Goal: Information Seeking & Learning: Learn about a topic

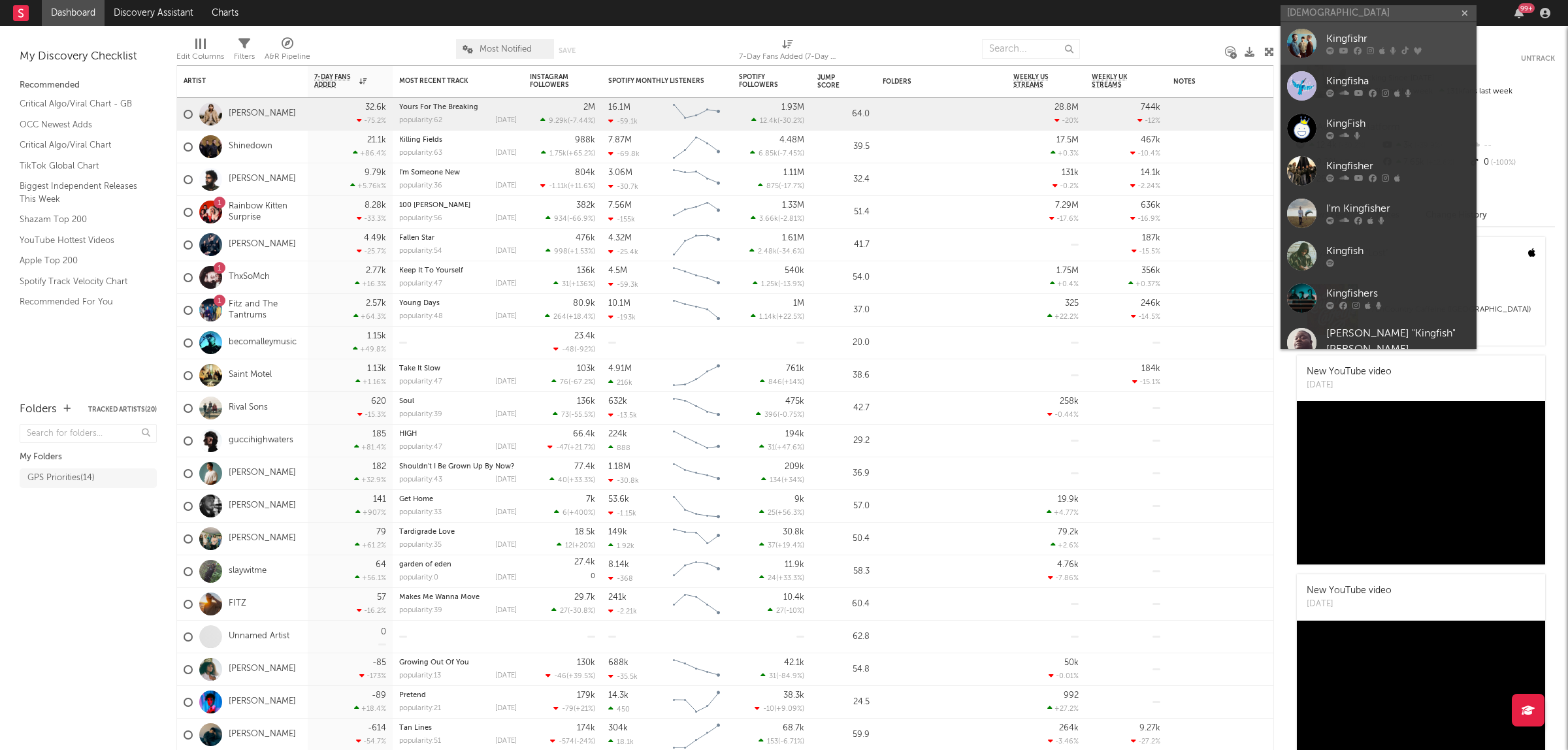
type input "[DEMOGRAPHIC_DATA]"
click at [1340, 37] on div "Kingfishr" at bounding box center [1399, 39] width 144 height 16
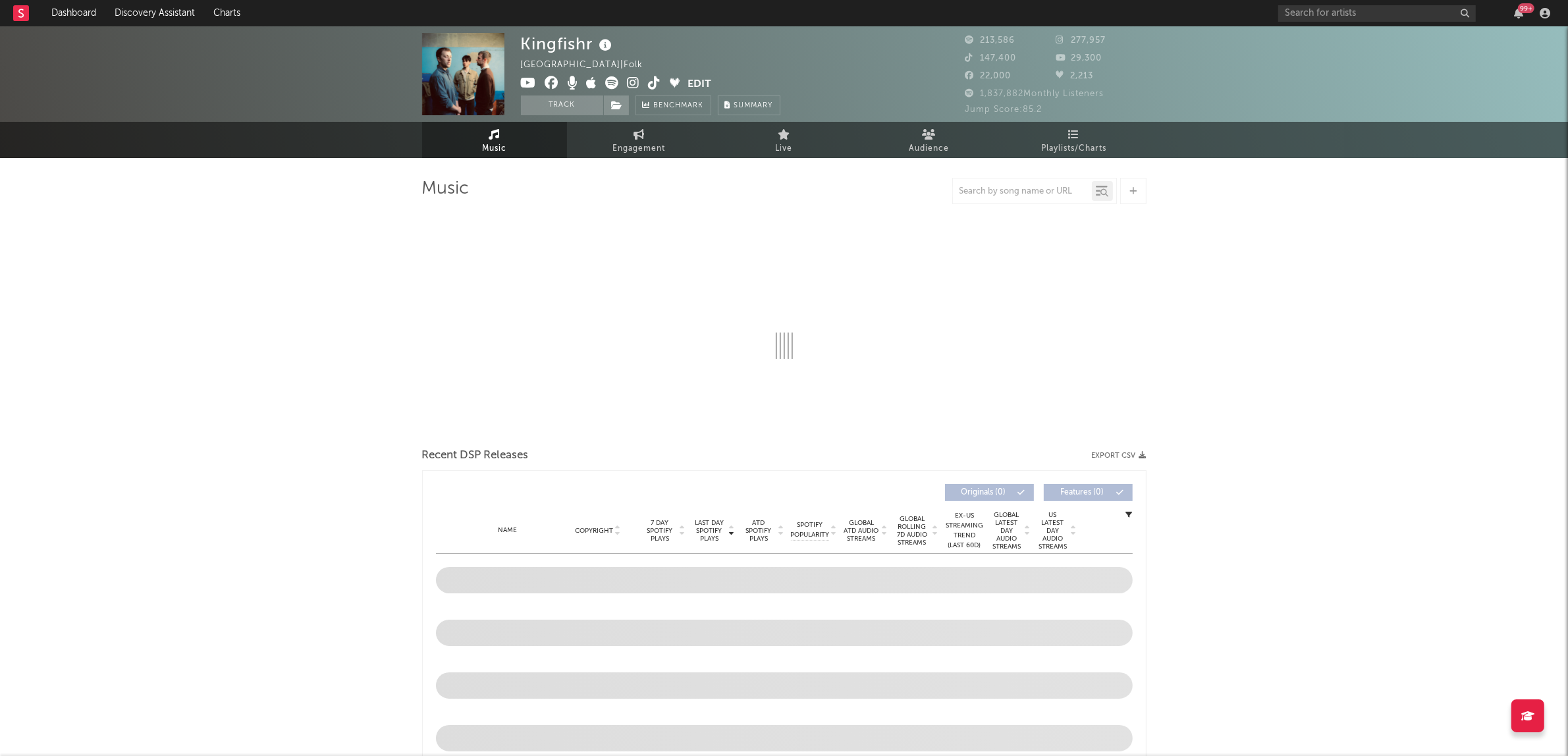
select select "6m"
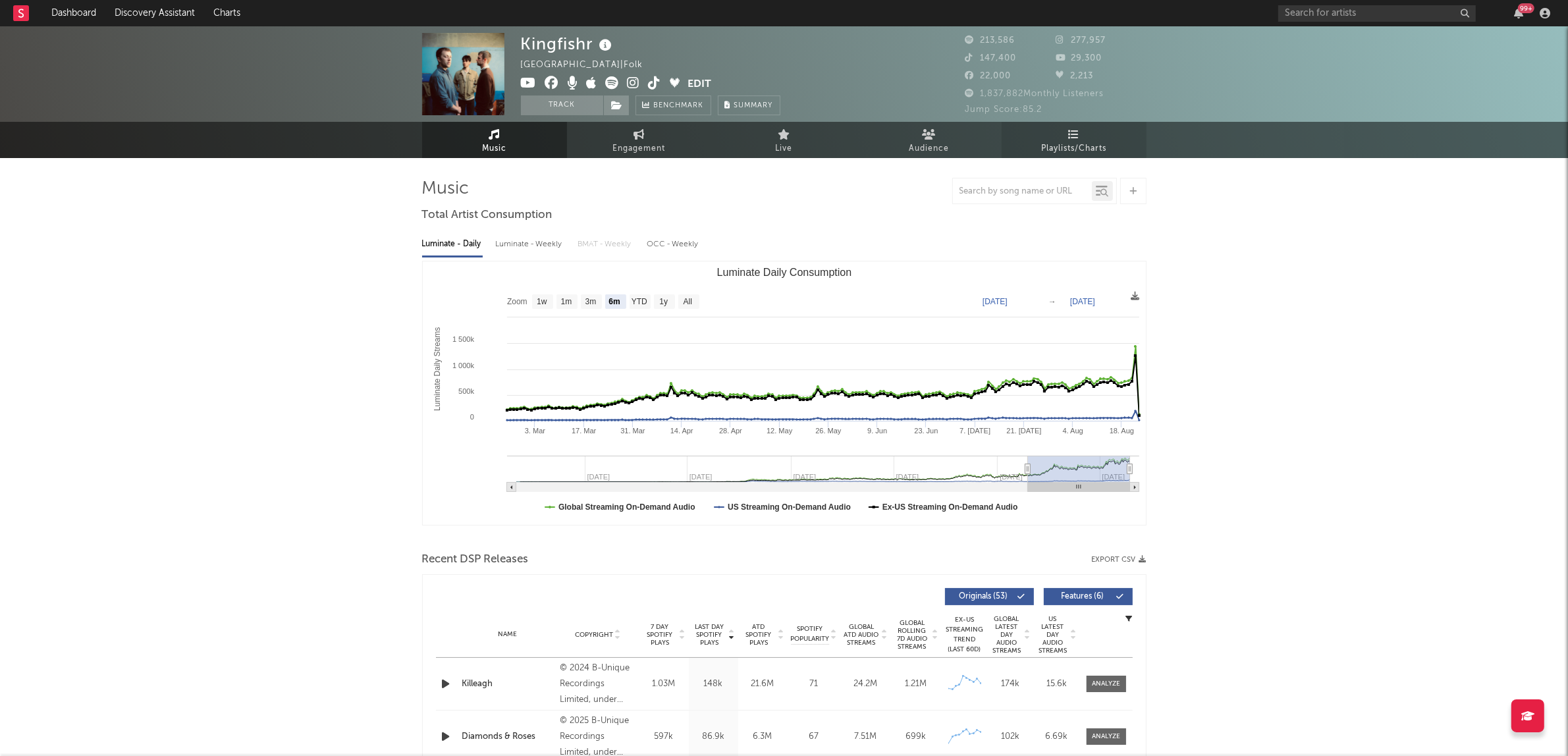
click at [1105, 147] on span "Playlists/Charts" at bounding box center [1074, 148] width 65 height 16
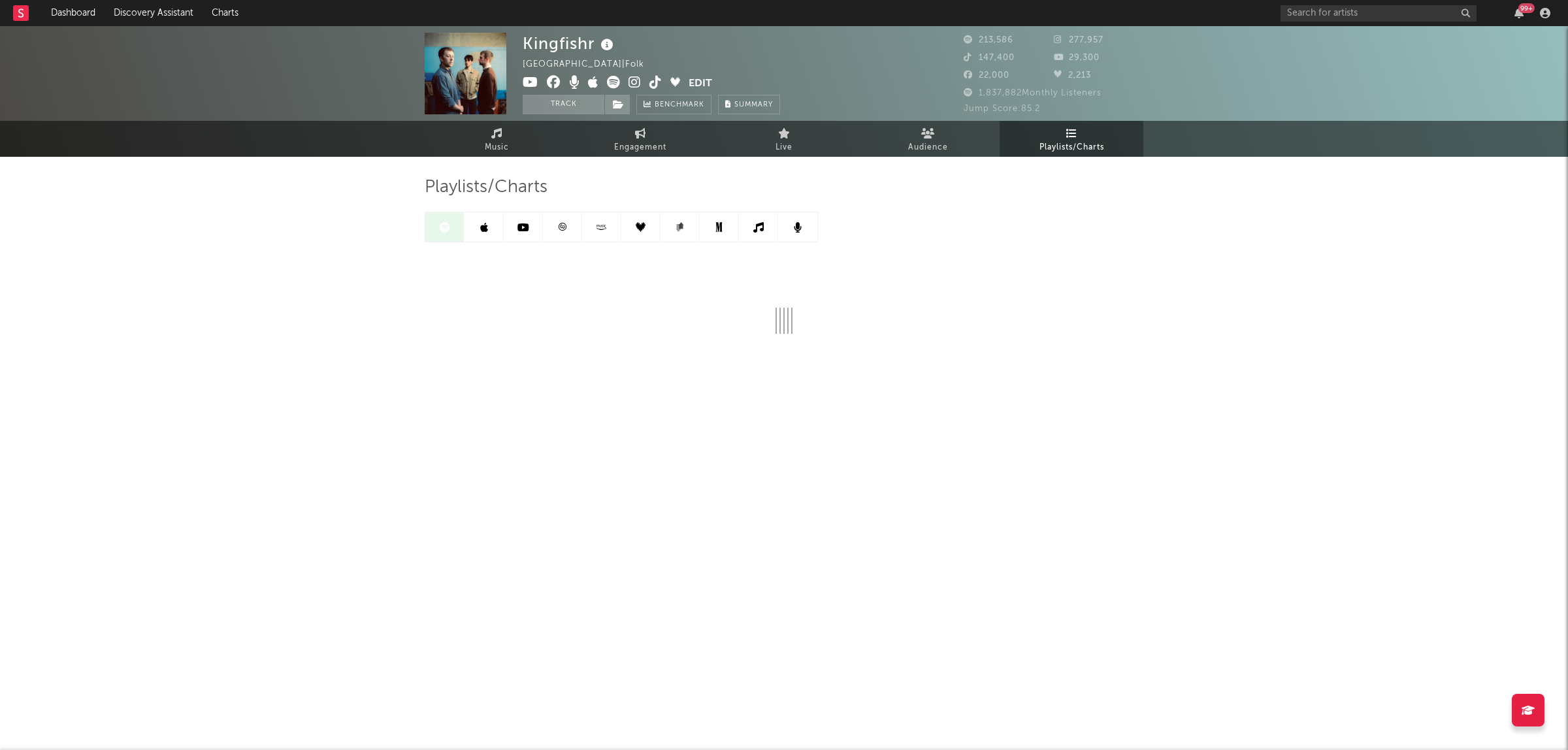
click at [560, 236] on link at bounding box center [562, 226] width 39 height 29
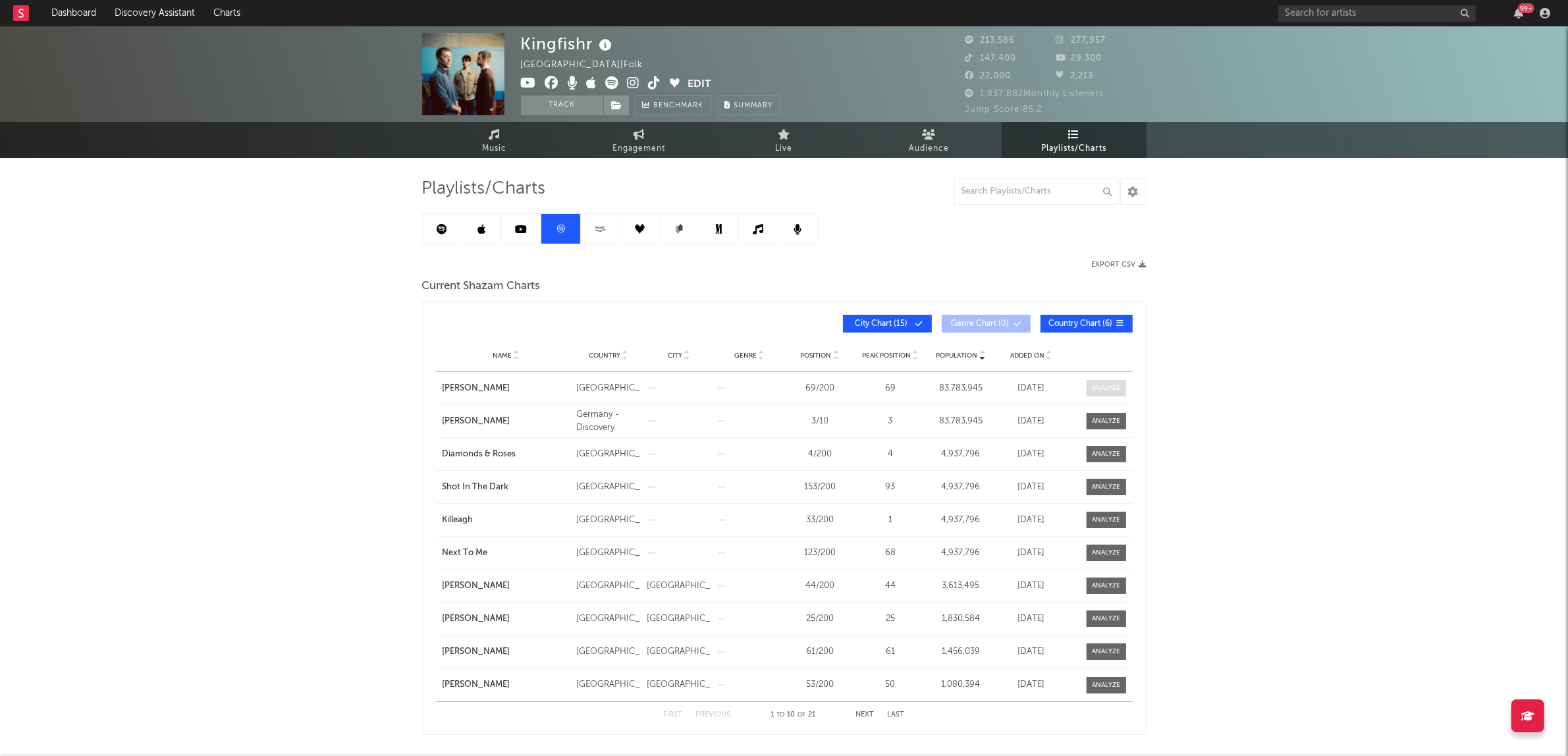
click at [1113, 389] on div at bounding box center [1106, 388] width 28 height 10
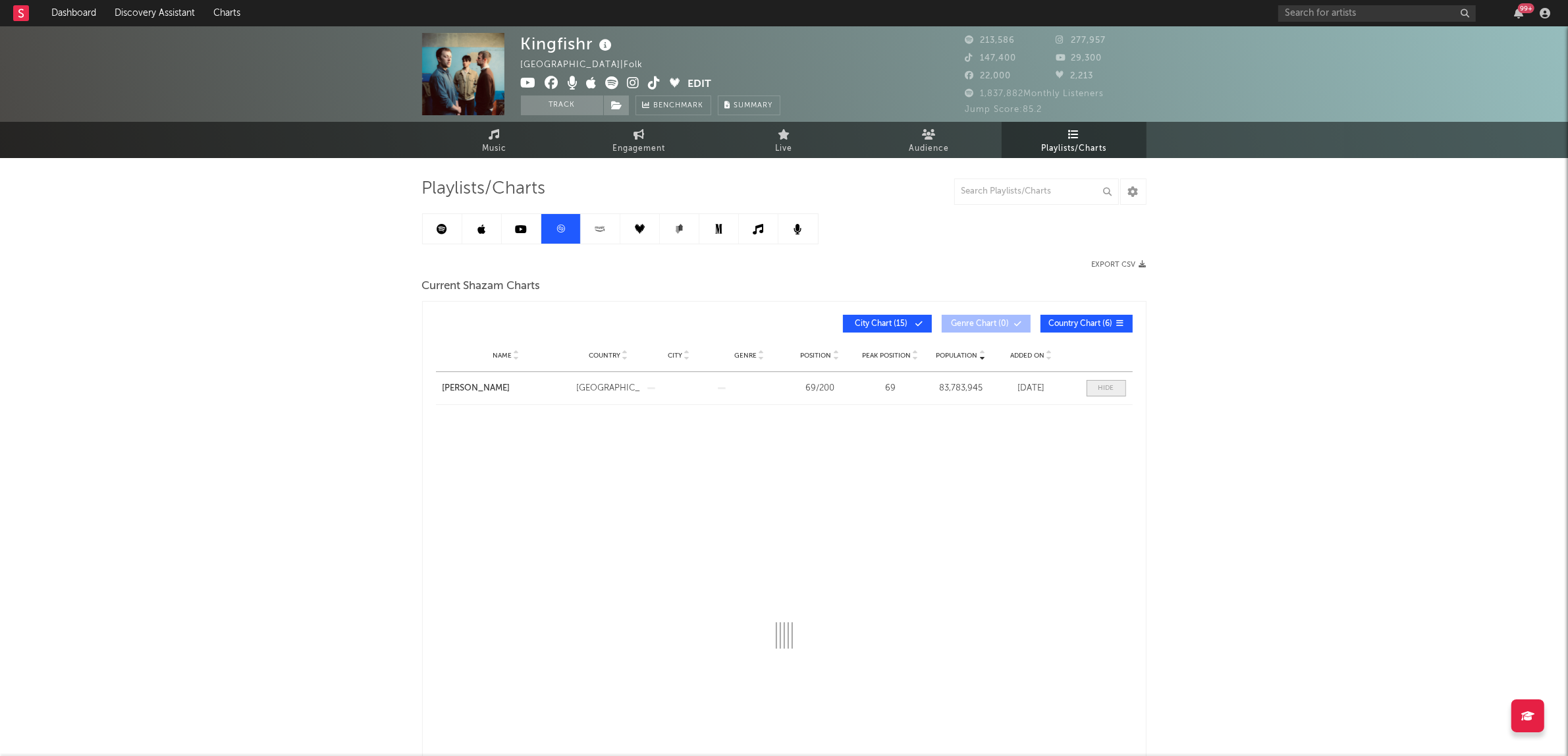
select select "All"
select select "3m"
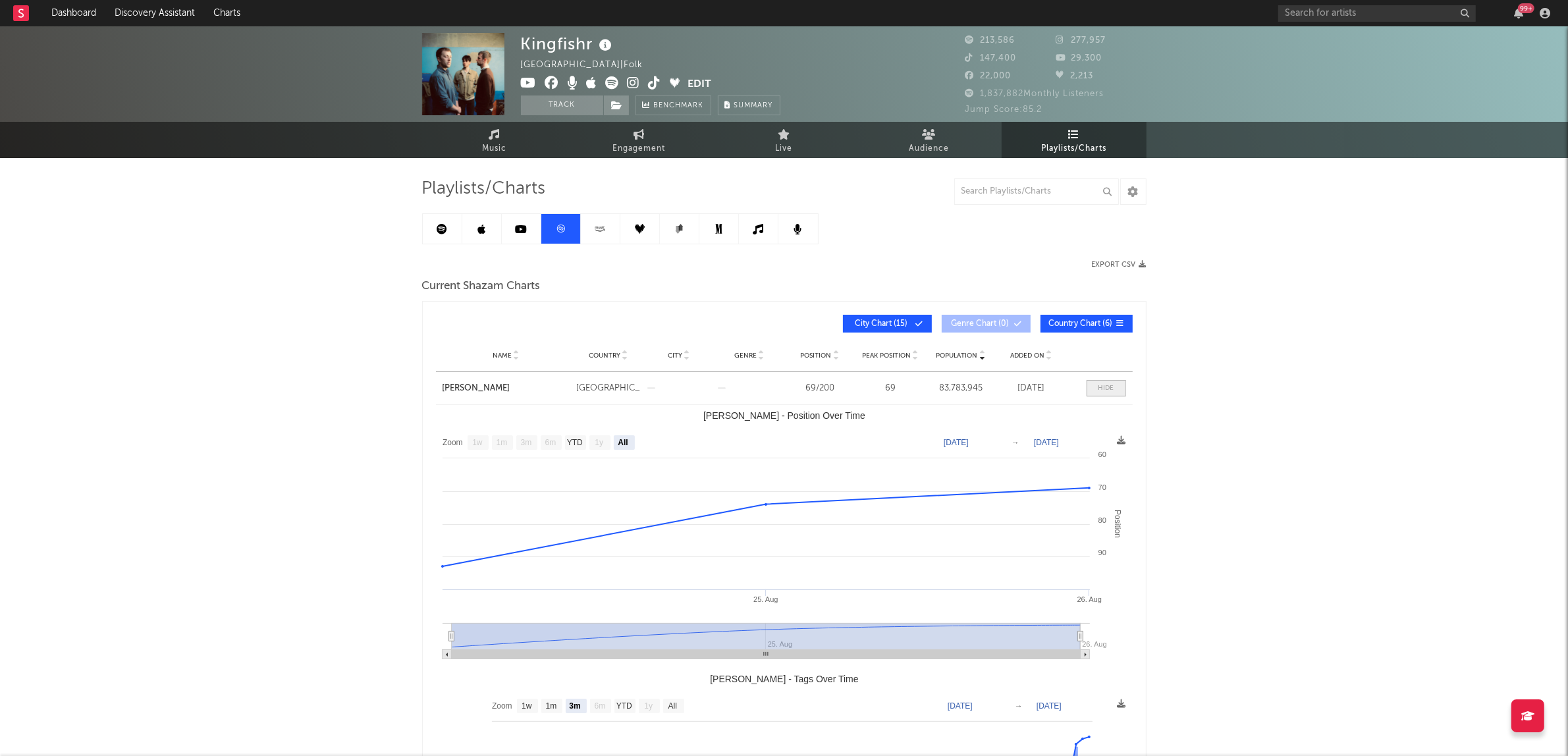
click at [1114, 384] on span at bounding box center [1106, 388] width 40 height 16
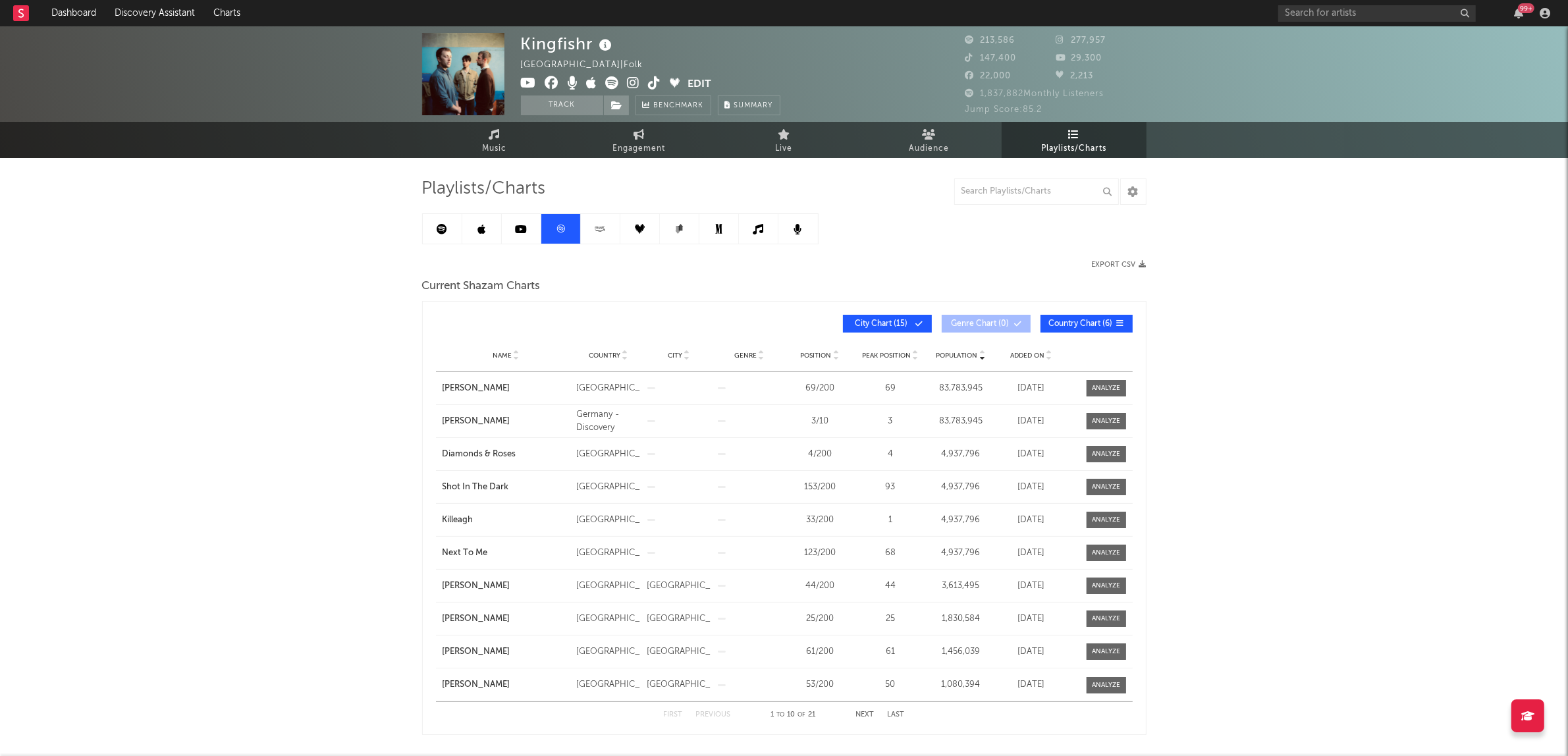
click at [494, 234] on link at bounding box center [482, 228] width 40 height 29
click at [475, 234] on link at bounding box center [482, 228] width 40 height 29
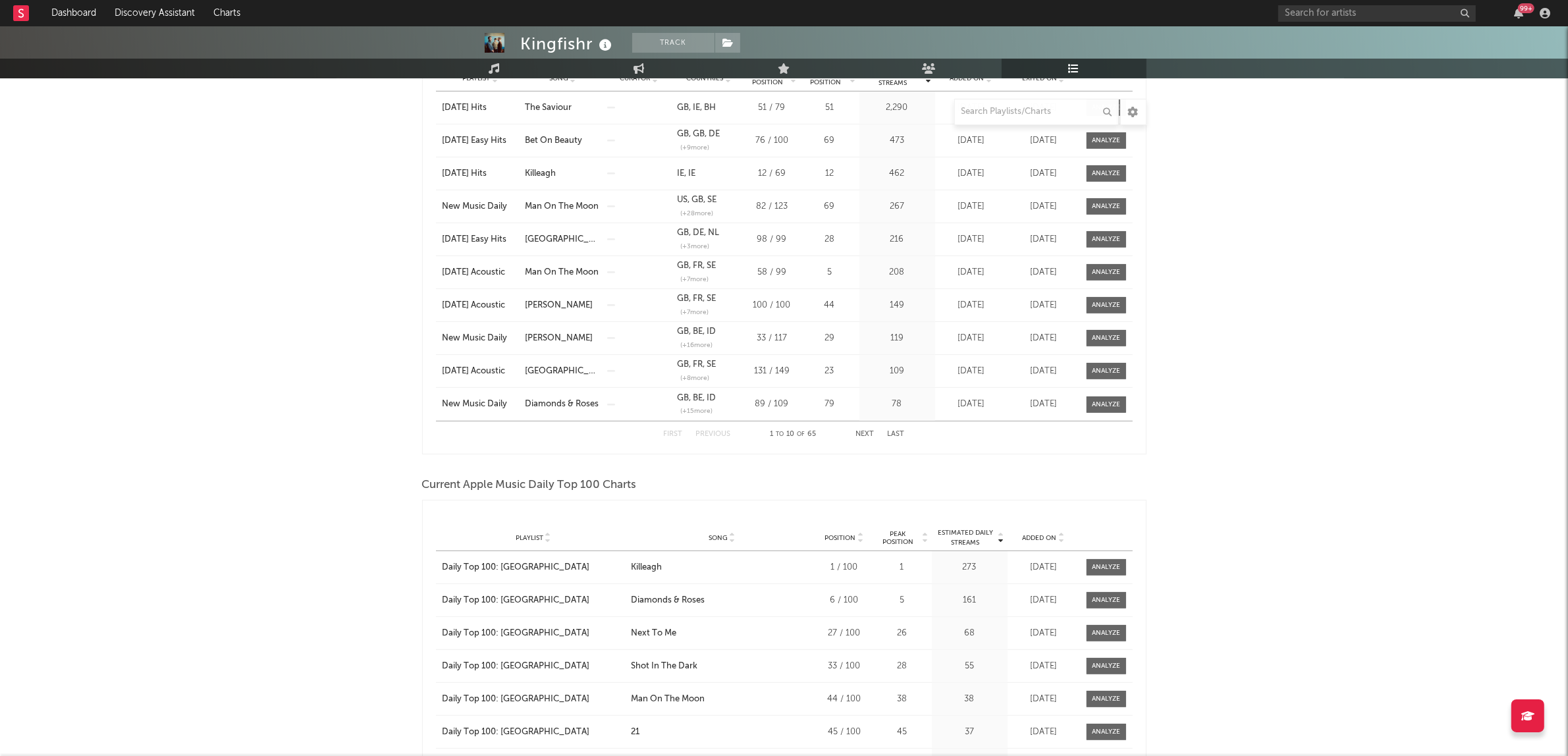
scroll to position [906, 0]
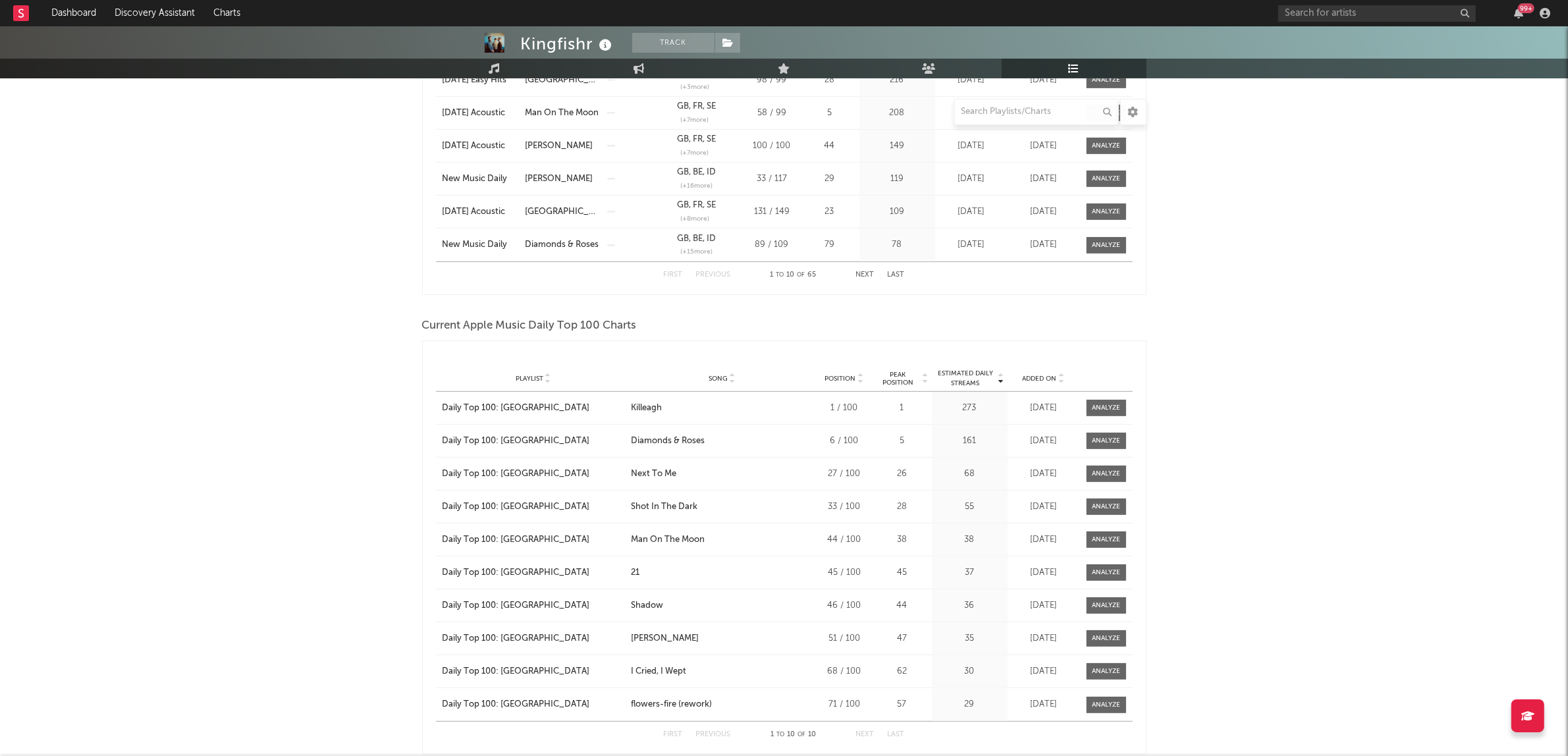
click at [548, 380] on icon at bounding box center [548, 381] width 7 height 5
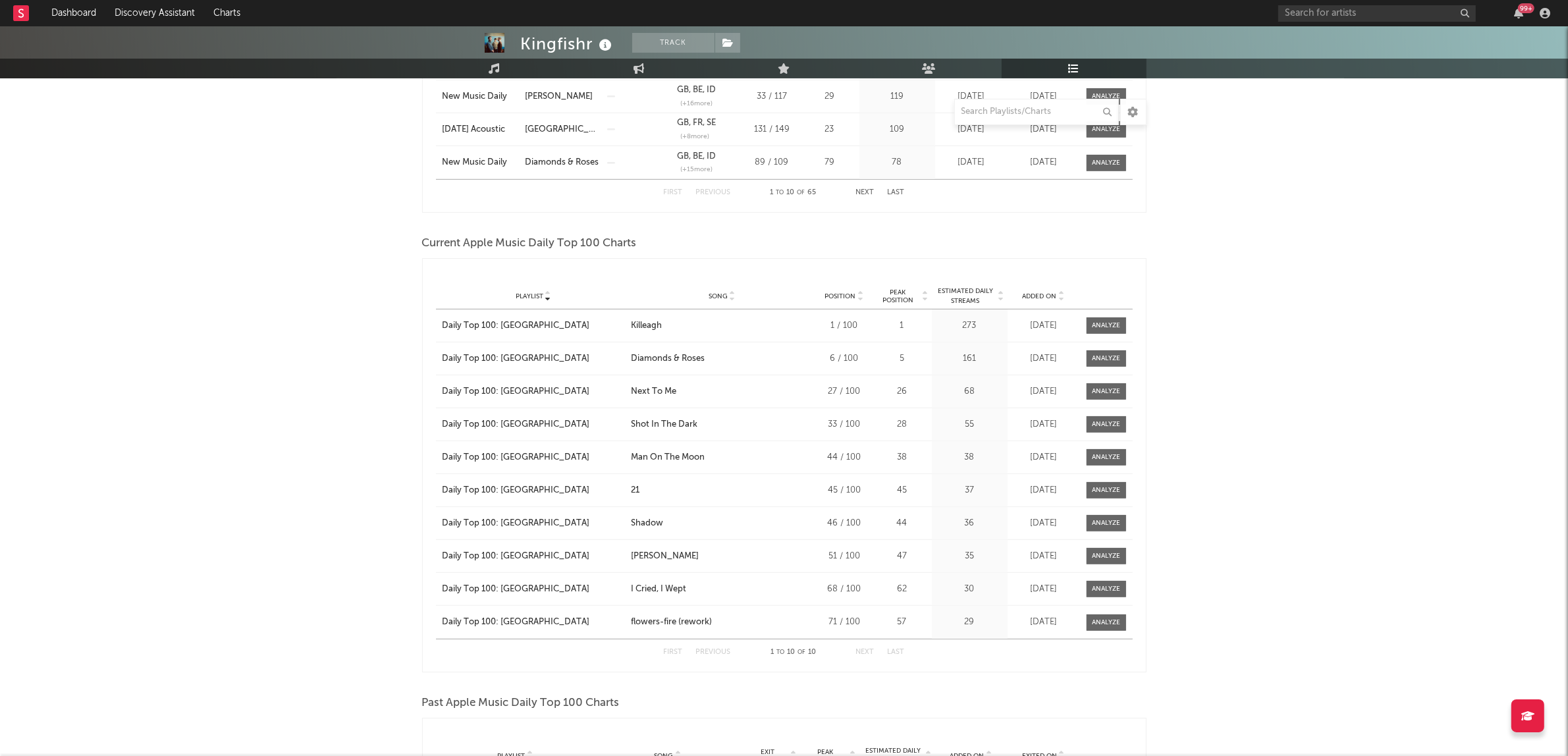
scroll to position [494, 0]
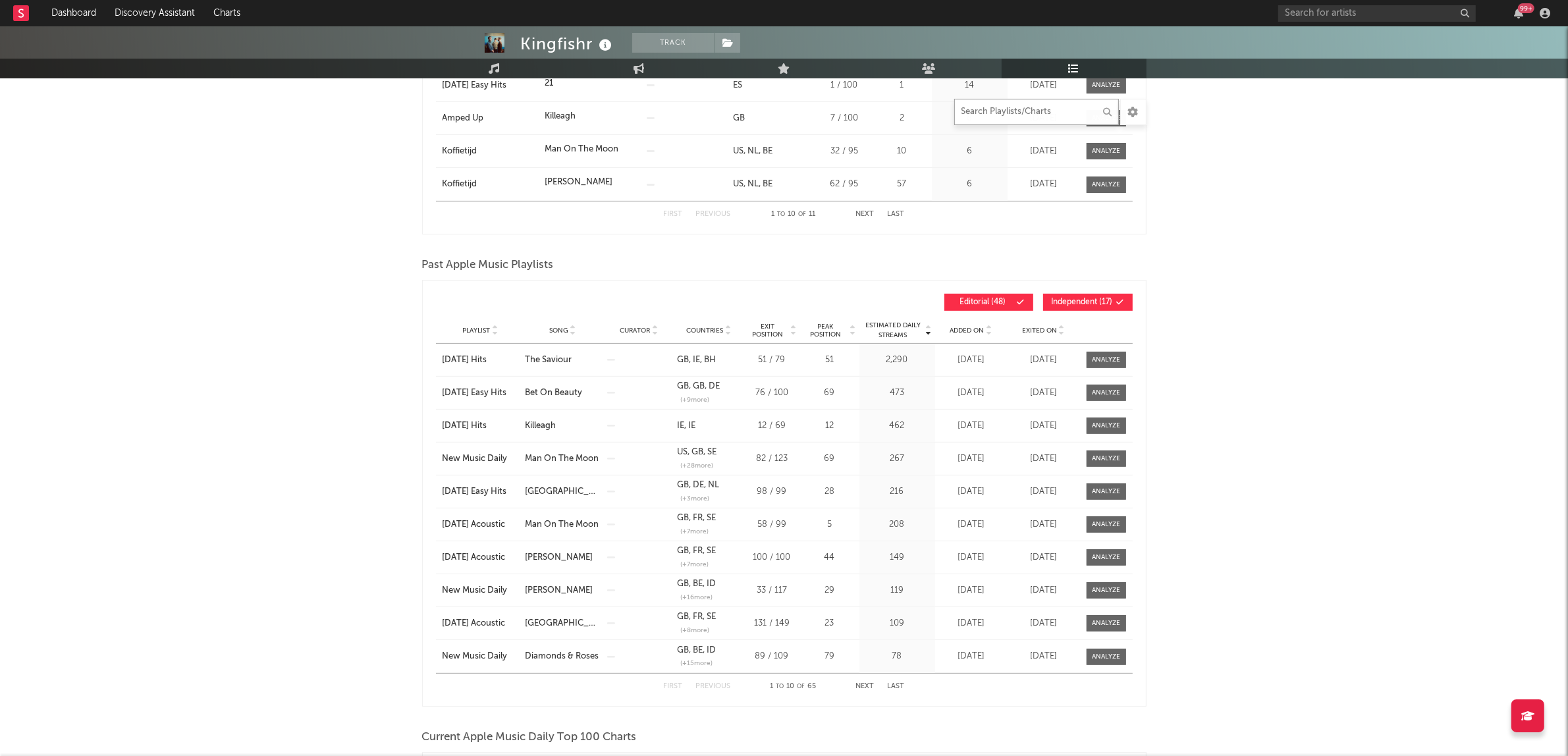
click at [999, 116] on input "text" at bounding box center [1036, 112] width 165 height 27
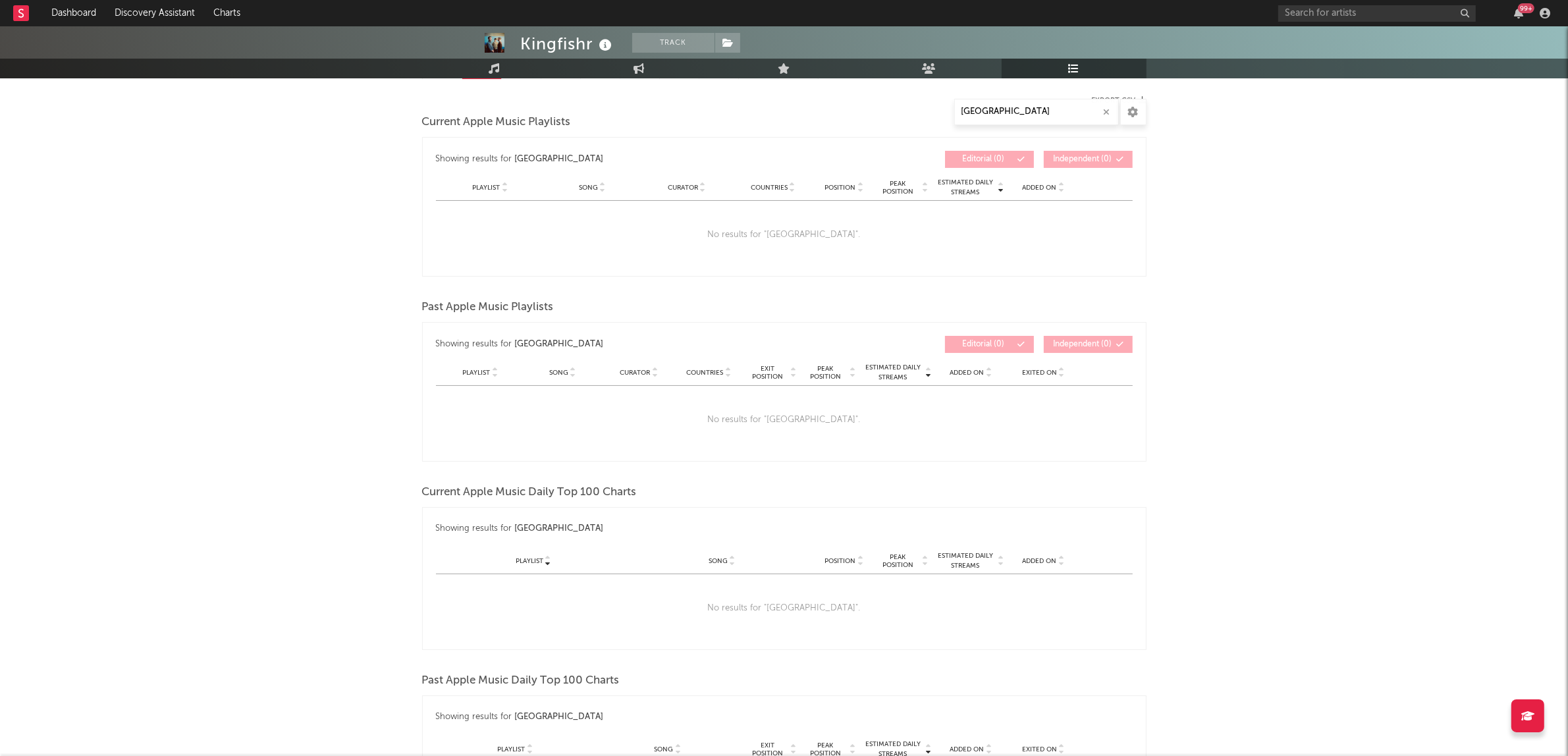
scroll to position [0, 0]
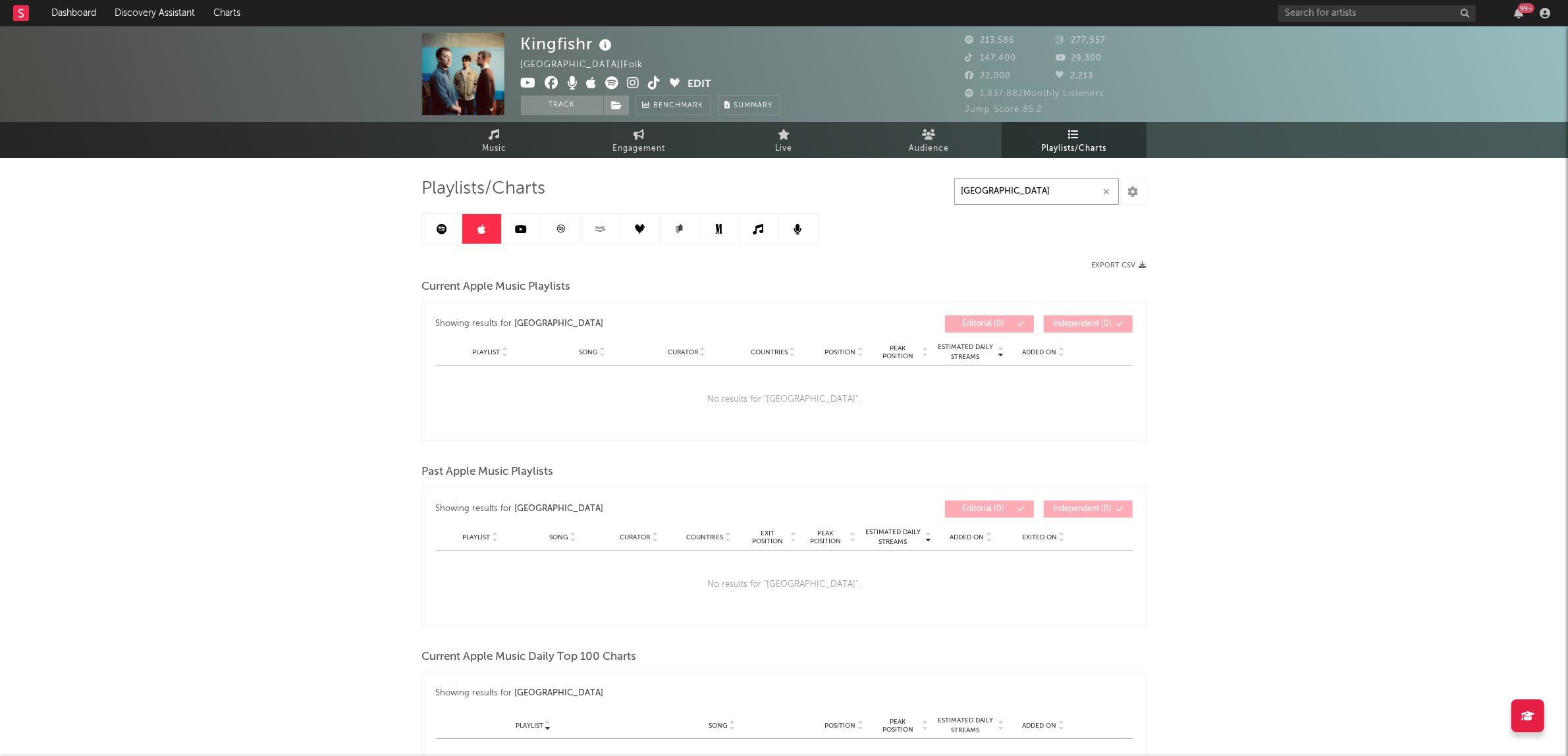
drag, startPoint x: 1031, startPoint y: 196, endPoint x: 337, endPoint y: 195, distance: 694.0
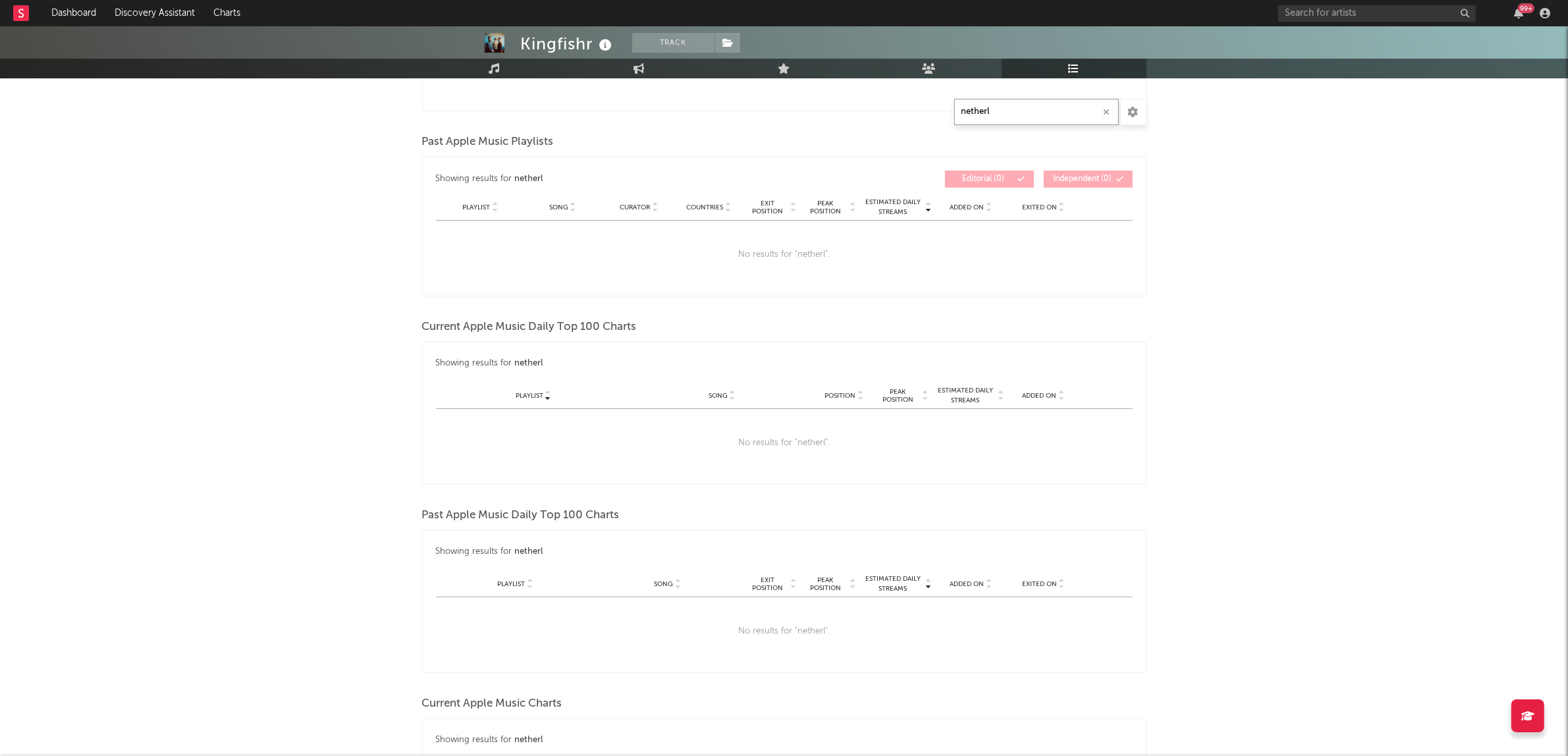
scroll to position [576, 0]
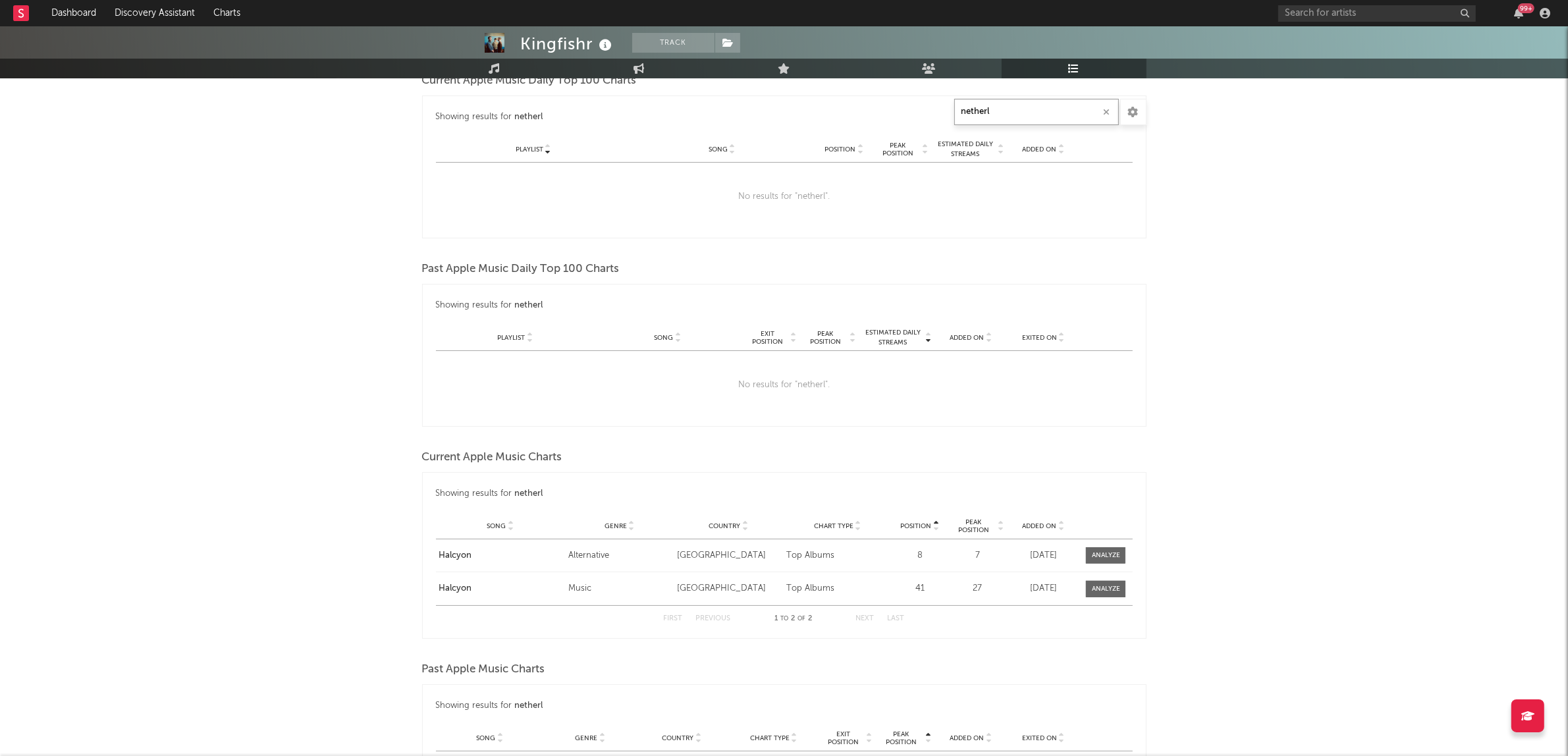
drag, startPoint x: 951, startPoint y: 113, endPoint x: 626, endPoint y: 113, distance: 325.0
click at [626, 113] on div "Playlists/Charts netherl Export CSV Current Apple Music Playlists Showing resul…" at bounding box center [784, 558] width 725 height 1913
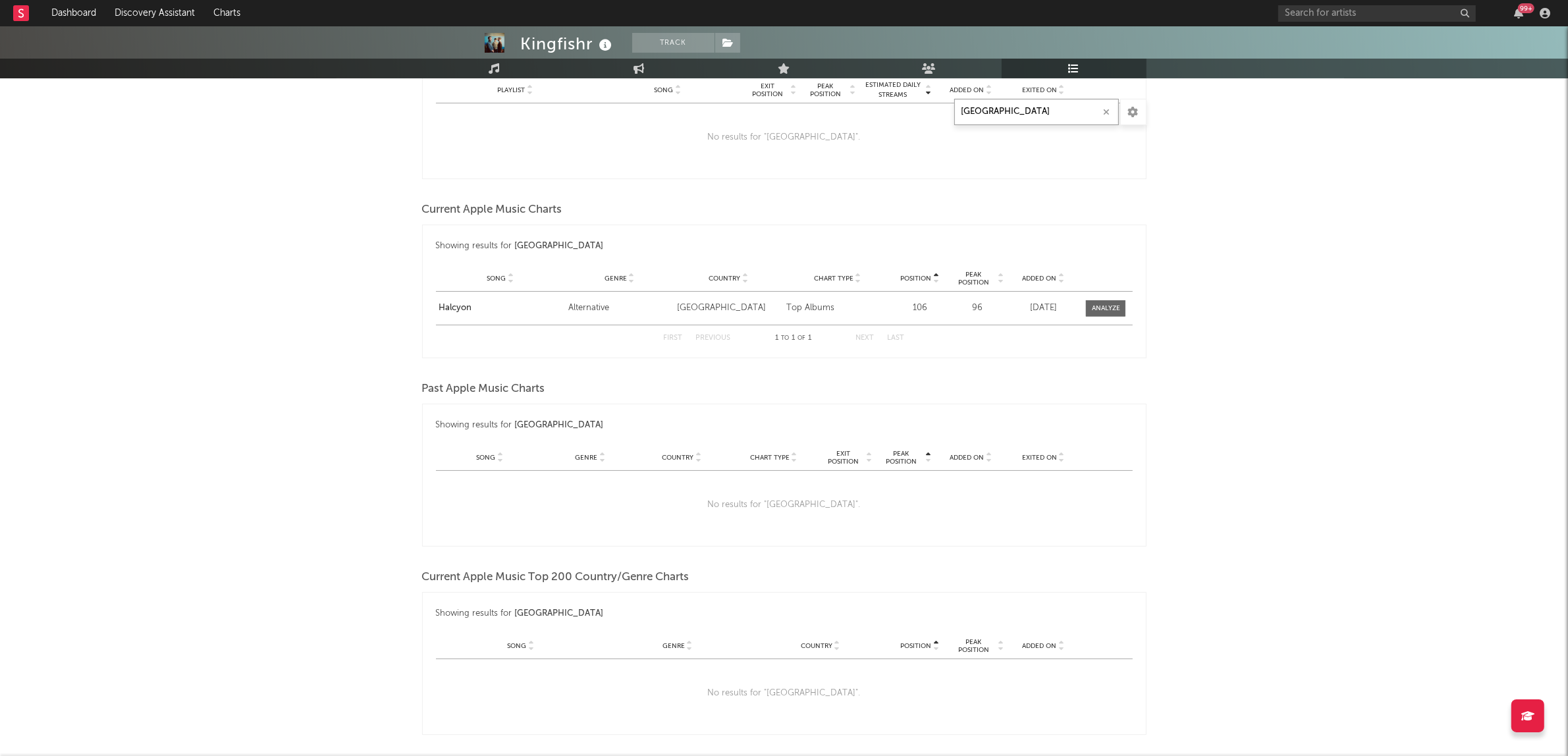
scroll to position [823, 0]
drag, startPoint x: 1011, startPoint y: 113, endPoint x: 640, endPoint y: 119, distance: 371.0
click at [640, 119] on div "Playlists/Charts canada Export CSV Current Apple Music Playlists Showing result…" at bounding box center [784, 151] width 725 height 1593
drag, startPoint x: 1050, startPoint y: 109, endPoint x: 727, endPoint y: 89, distance: 323.6
click at [747, 105] on div "Playlists/Charts [GEOGRAPHIC_DATA] Export CSV Current Apple Music Playlists Sho…" at bounding box center [784, 151] width 725 height 1593
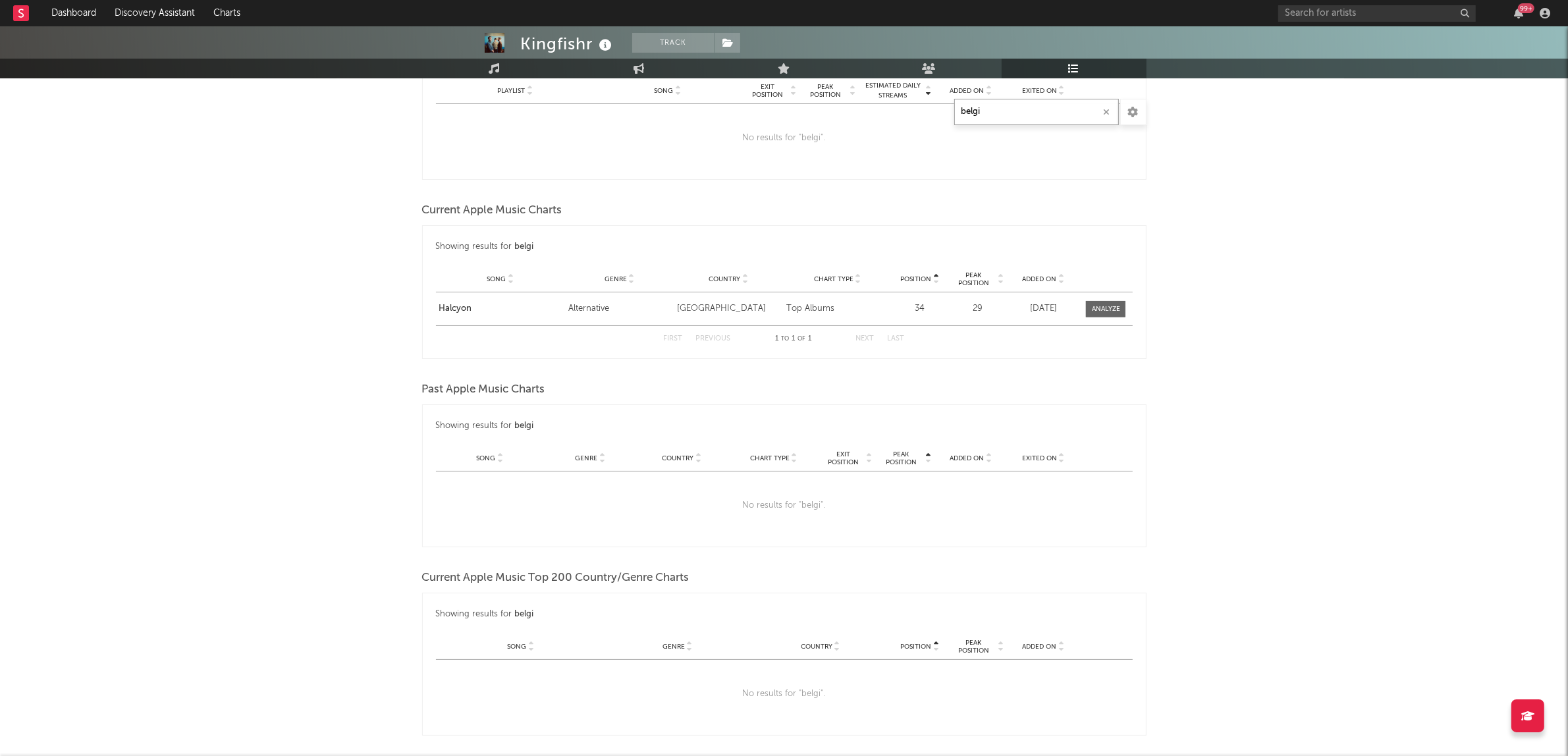
drag, startPoint x: 1025, startPoint y: 113, endPoint x: 622, endPoint y: 133, distance: 403.5
click at [639, 130] on div "Playlists/Charts belgi Export CSV Current Apple Music Playlists Showing results…" at bounding box center [784, 135] width 725 height 1560
drag, startPoint x: 1047, startPoint y: 115, endPoint x: 821, endPoint y: 110, distance: 226.1
click at [821, 110] on div "Playlists/Charts norway Export CSV Current Apple Music Playlists Showing result…" at bounding box center [784, 229] width 725 height 1748
drag, startPoint x: 1025, startPoint y: 117, endPoint x: 531, endPoint y: 142, distance: 494.6
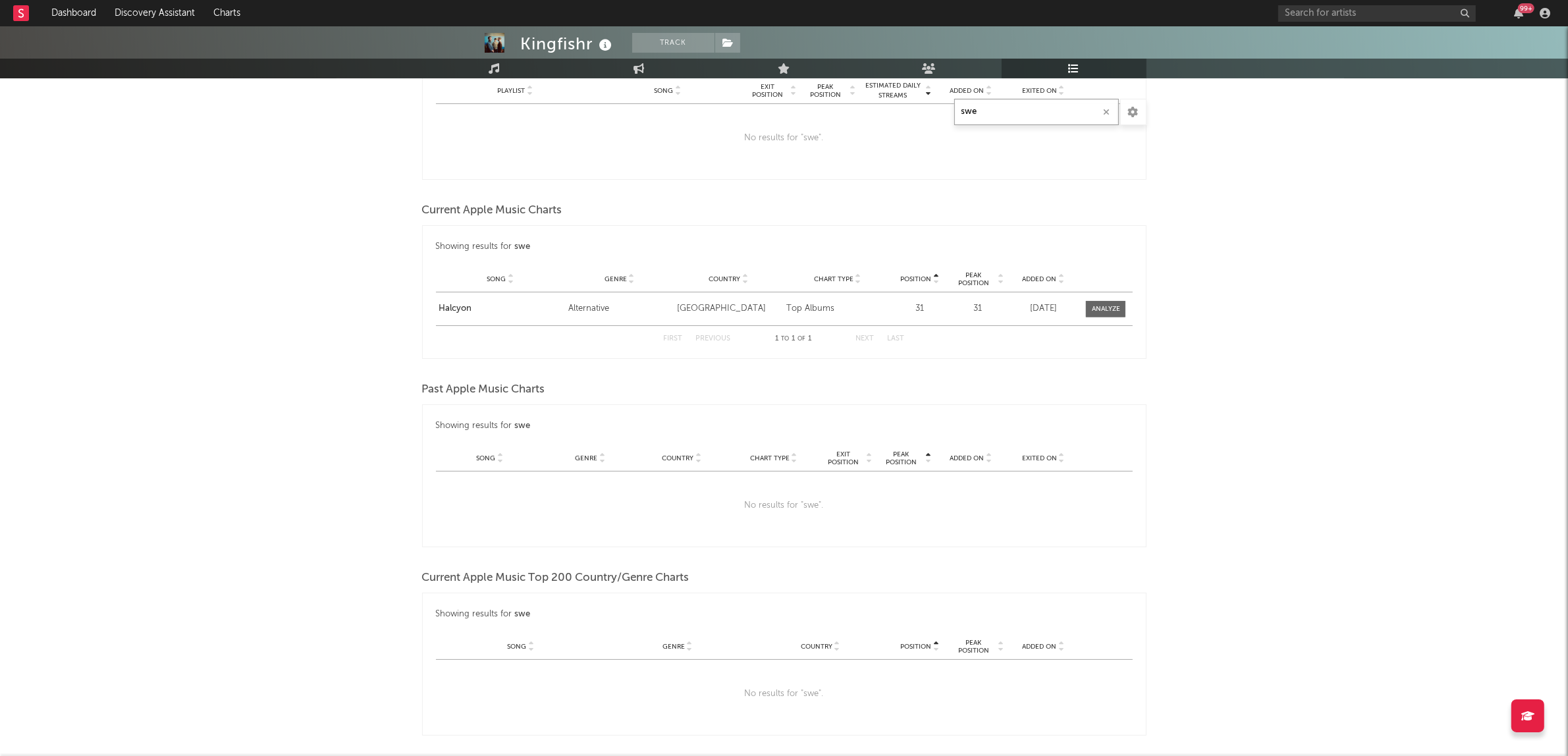
click at [558, 142] on div "Playlists/Charts swe Export CSV Current Apple Music Playlists Showing results f…" at bounding box center [784, 167] width 725 height 1626
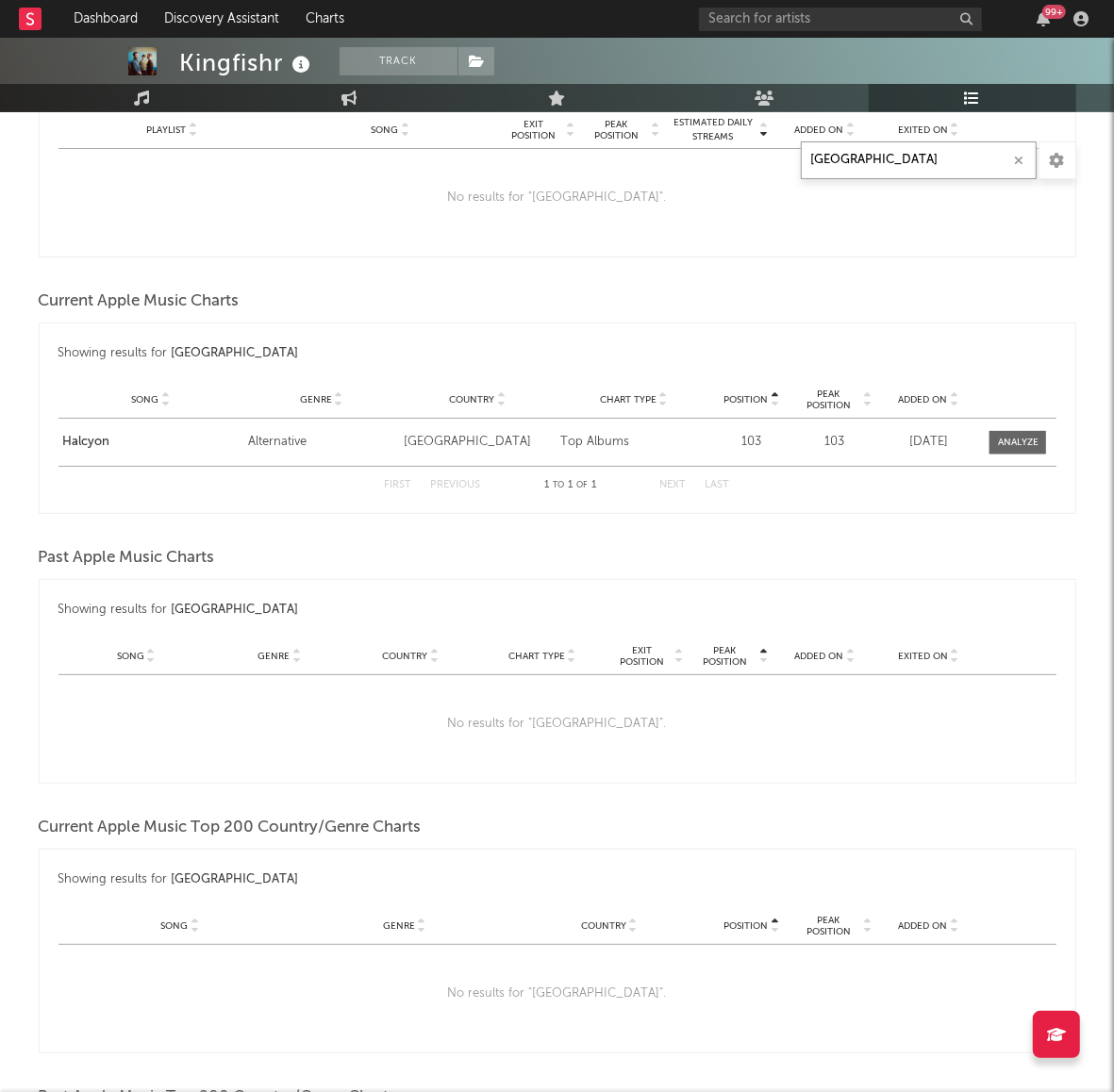
drag, startPoint x: 884, startPoint y: 168, endPoint x: 420, endPoint y: 238, distance: 469.3
click at [476, 212] on div "Playlists/Charts denmark Export CSV Current Apple Music Playlists Showing resul…" at bounding box center [557, 199] width 1038 height 2247
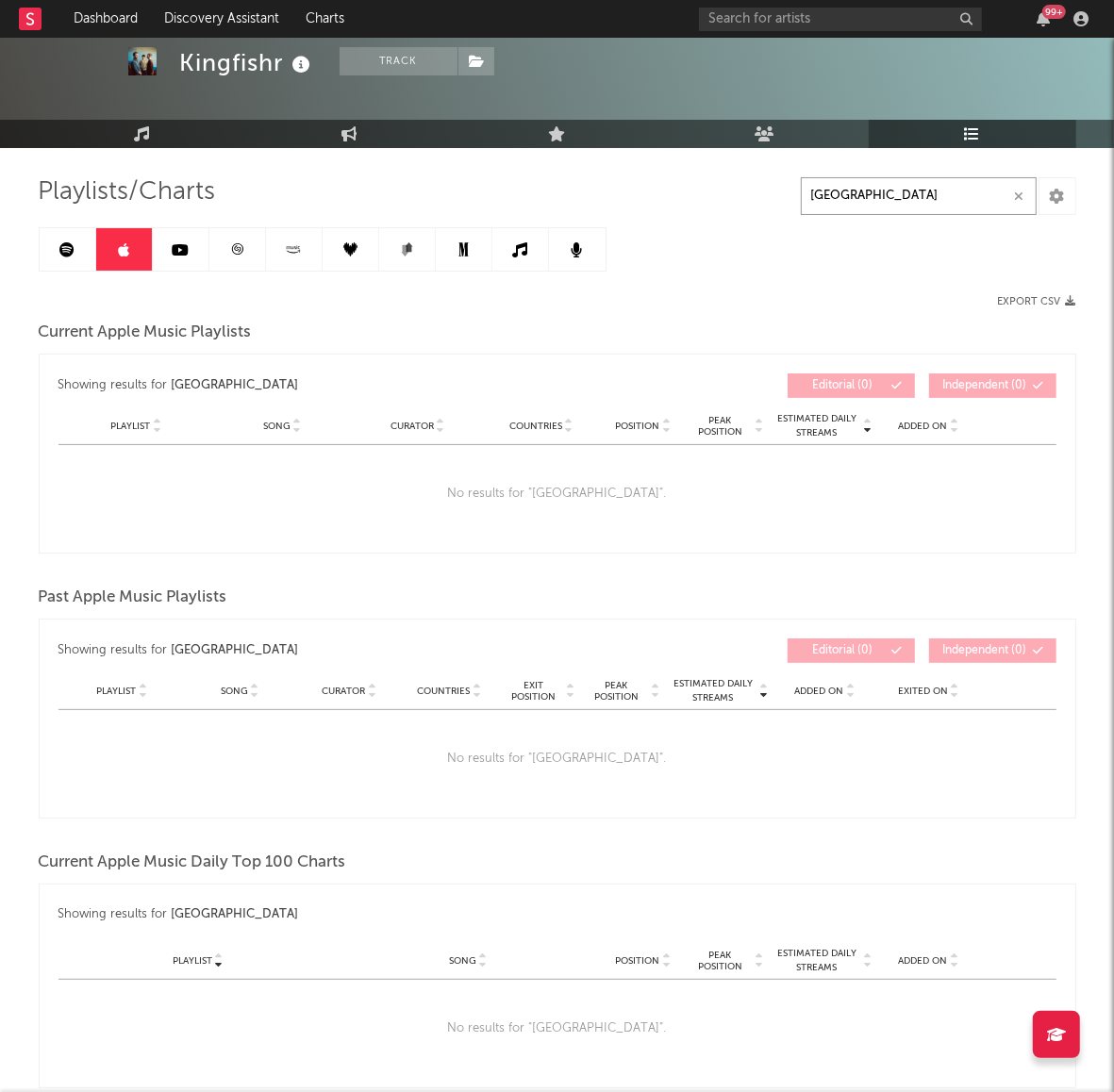
scroll to position [75, 0]
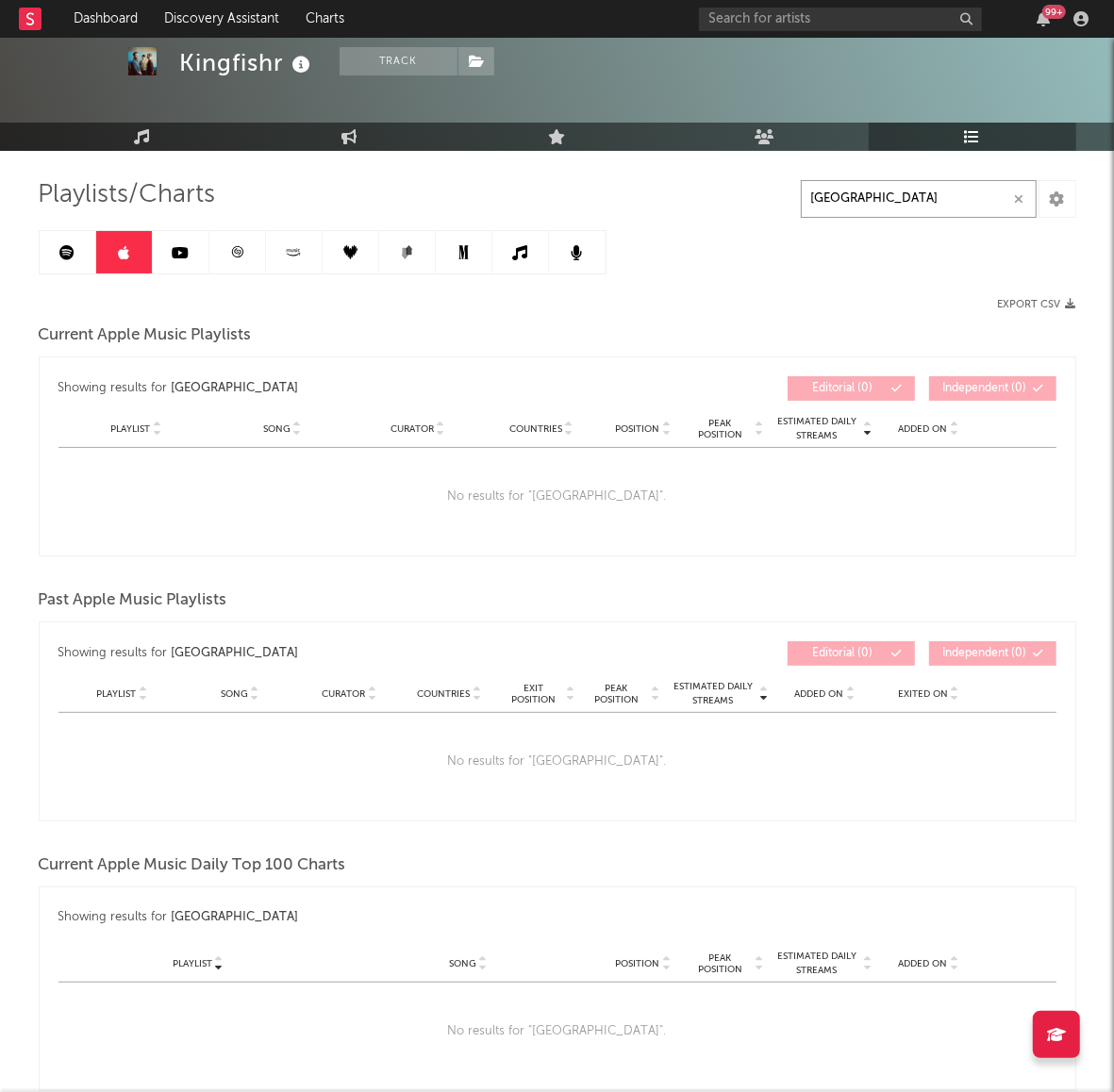
type input "[GEOGRAPHIC_DATA]"
click at [239, 260] on link at bounding box center [238, 251] width 57 height 42
